Goal: Task Accomplishment & Management: Manage account settings

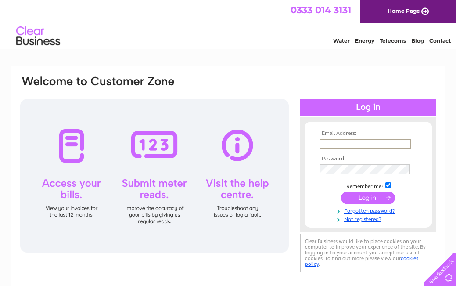
type input "[PERSON_NAME][EMAIL_ADDRESS][DOMAIN_NAME]"
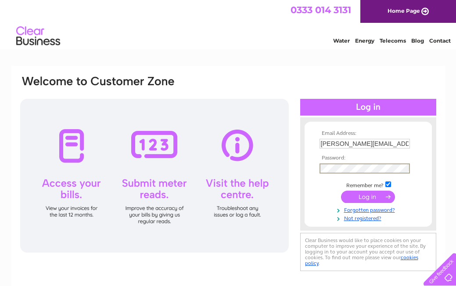
click at [368, 196] on input "submit" at bounding box center [368, 196] width 54 height 12
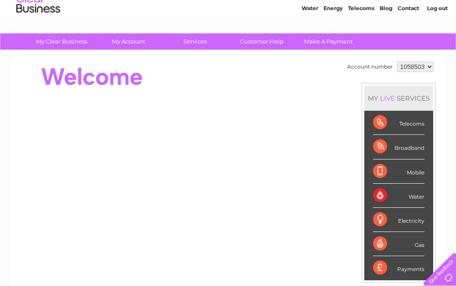
scroll to position [27, 0]
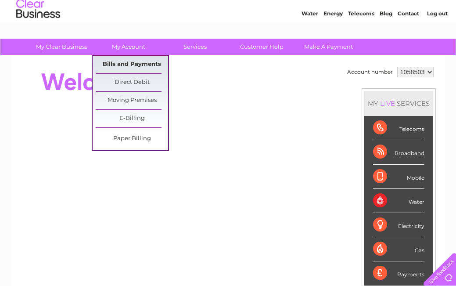
click at [124, 62] on link "Bills and Payments" at bounding box center [132, 65] width 72 height 18
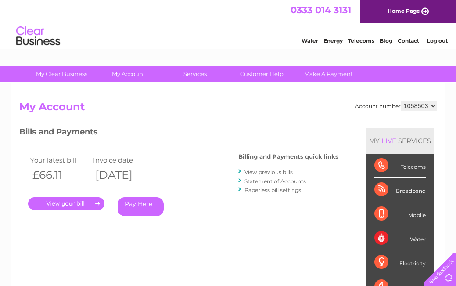
click at [64, 201] on link "." at bounding box center [66, 203] width 76 height 13
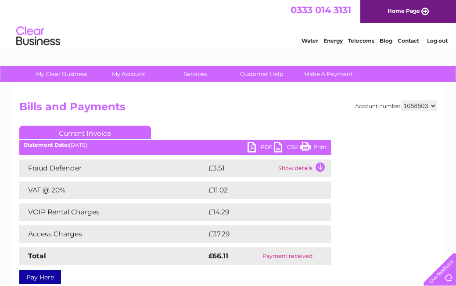
click at [262, 146] on link "PDF" at bounding box center [260, 148] width 26 height 13
